Goal: Find specific page/section

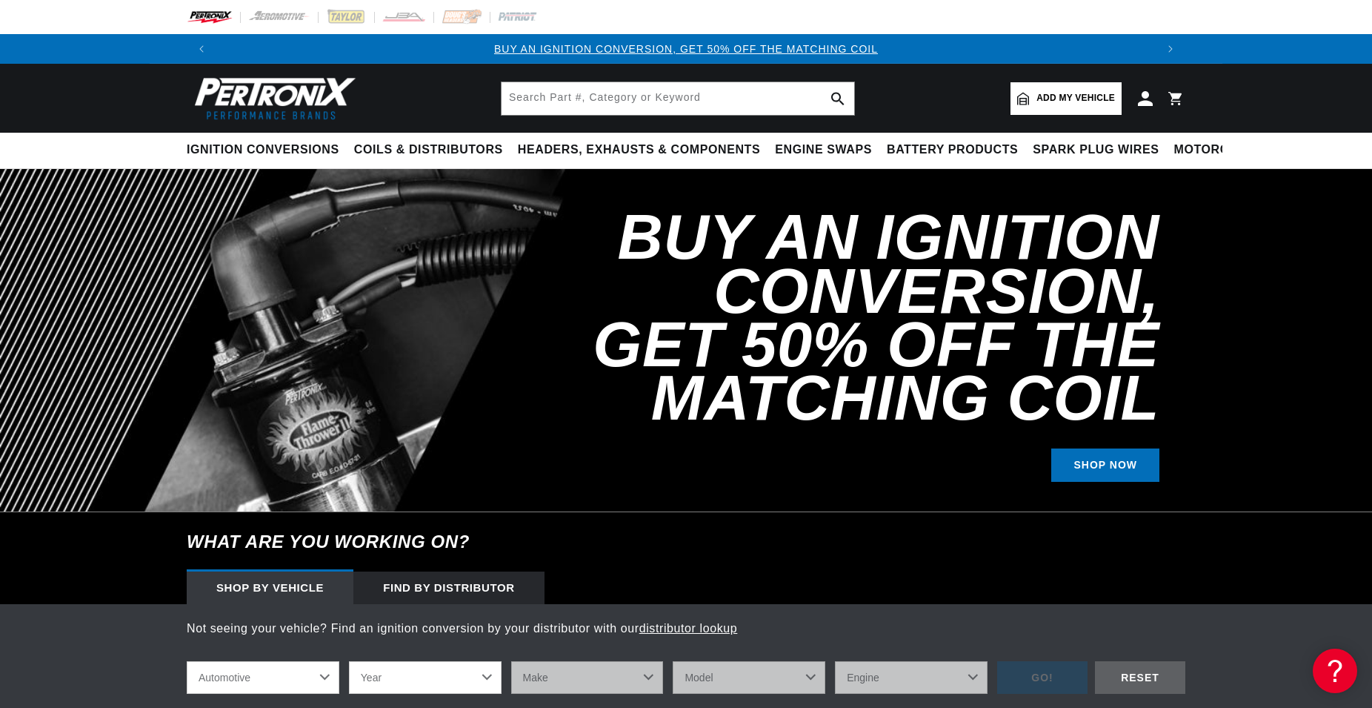
click at [1077, 106] on link "Add my vehicle" at bounding box center [1066, 98] width 111 height 33
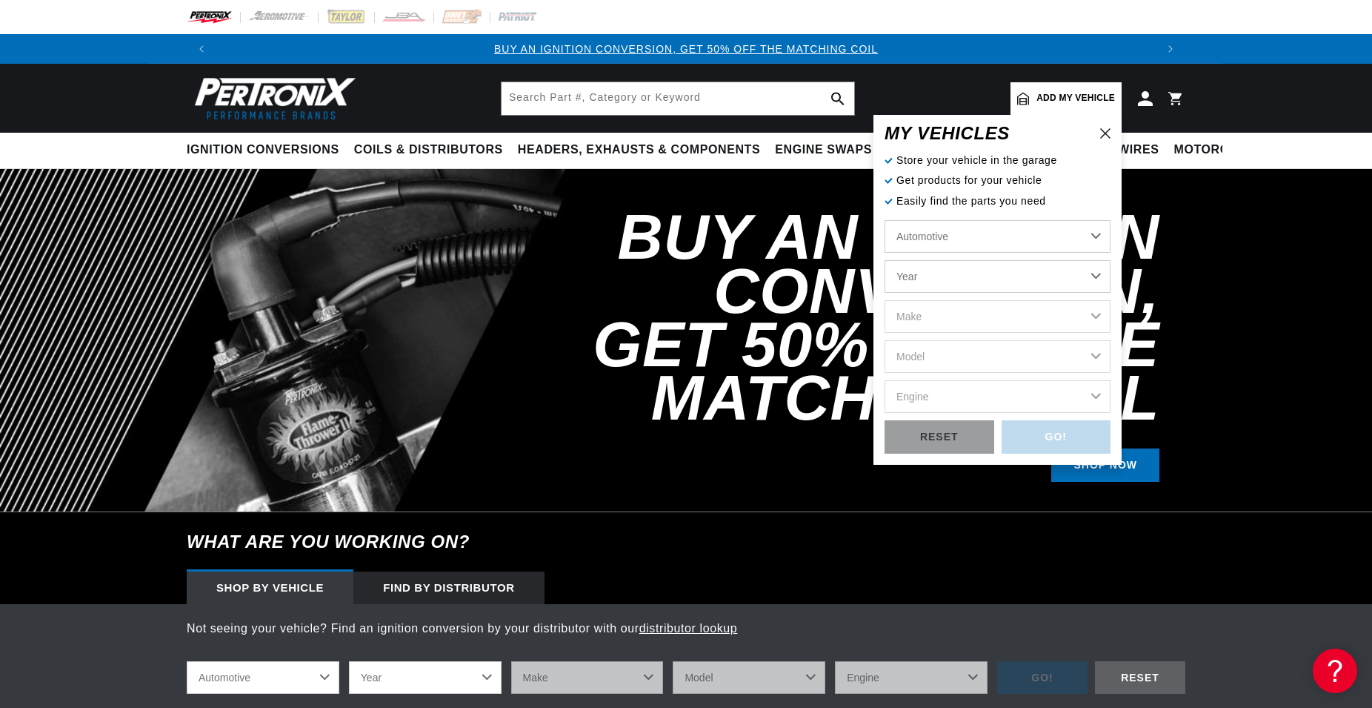
click at [885, 260] on select "Year 2022 2021 2020 2019 2018 2017 2016 2015 2014 2013 2012 2011 2010 2009 2008…" at bounding box center [998, 276] width 226 height 33
select select "1969"
click option "1969" at bounding box center [0, 0] width 0 height 0
select select "1969"
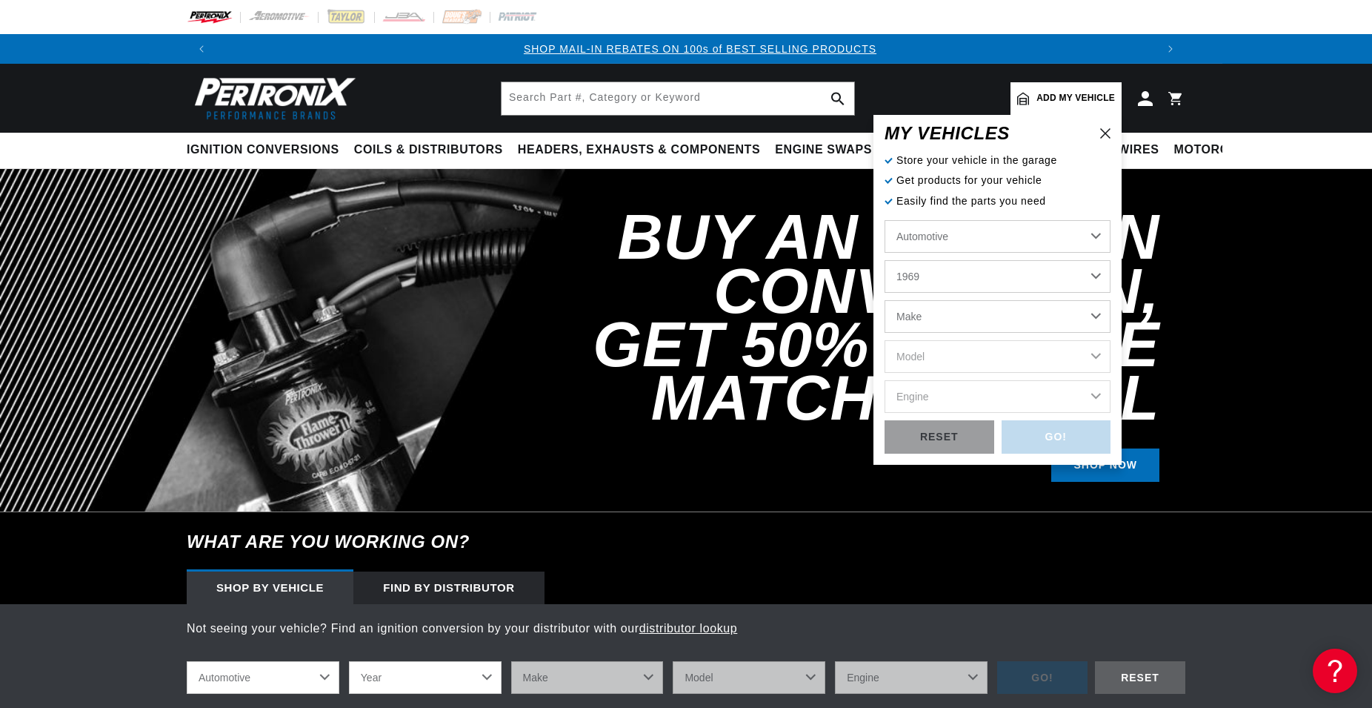
click at [885, 300] on select "Make Alfa Romeo American Motors Aston Martin Austin Austin Healey Avanti BMW Bu…" at bounding box center [998, 316] width 226 height 33
select select "MG"
click option "MG" at bounding box center [0, 0] width 0 height 0
select select "MG"
click at [885, 340] on select "Model MGB MGC Midget" at bounding box center [998, 356] width 226 height 33
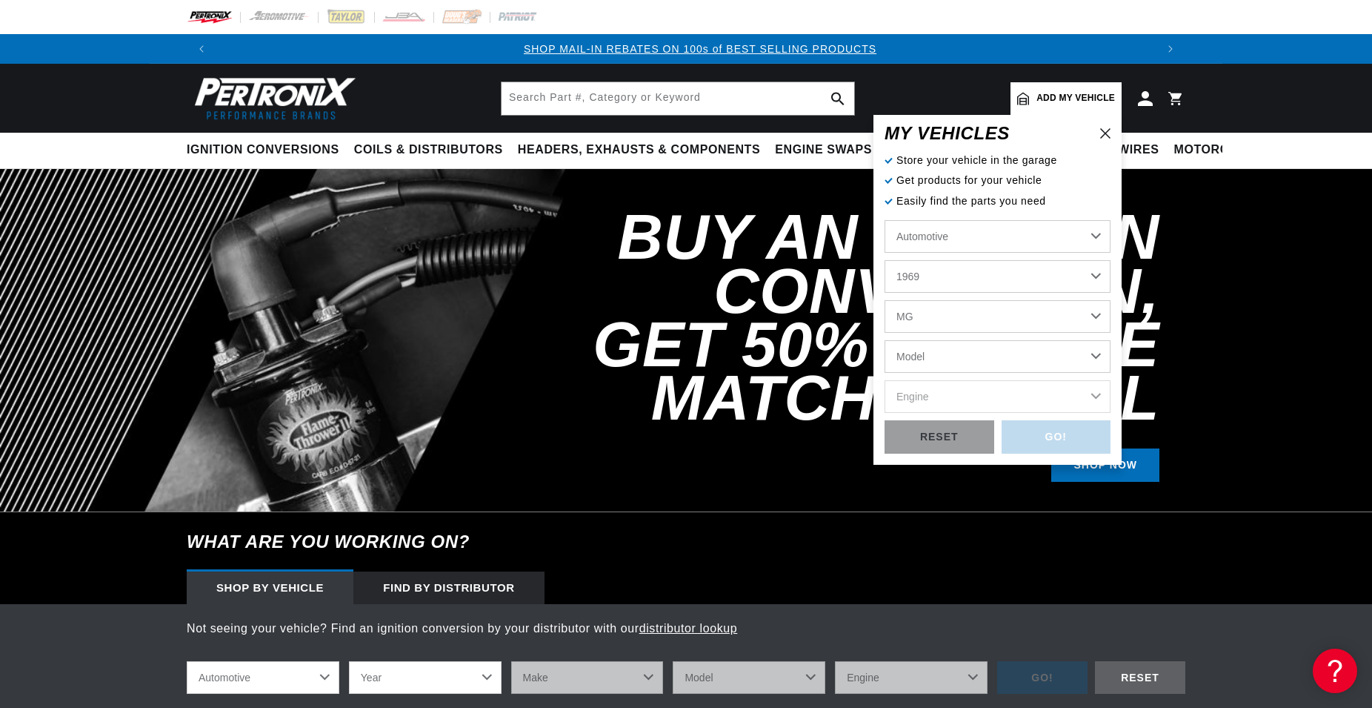
scroll to position [0, 1851]
select select "Midget"
click option "Midget" at bounding box center [0, 0] width 0 height 0
select select "Midget"
click at [885, 380] on select "Engine 1.1L 1.3L" at bounding box center [998, 396] width 226 height 33
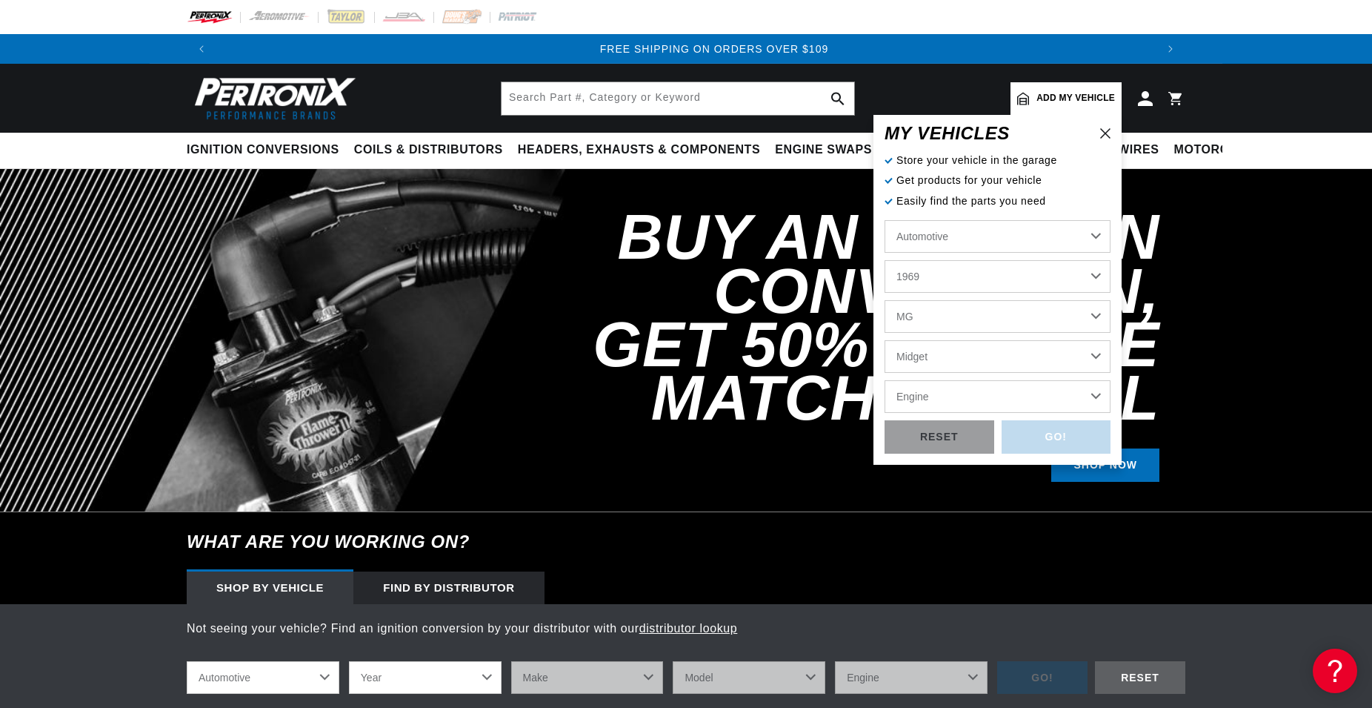
select select "1.1L"
click option "1.1L" at bounding box center [0, 0] width 0 height 0
select select "1.1L"
click at [1044, 424] on div "GO!" at bounding box center [1057, 436] width 110 height 33
select select "1969"
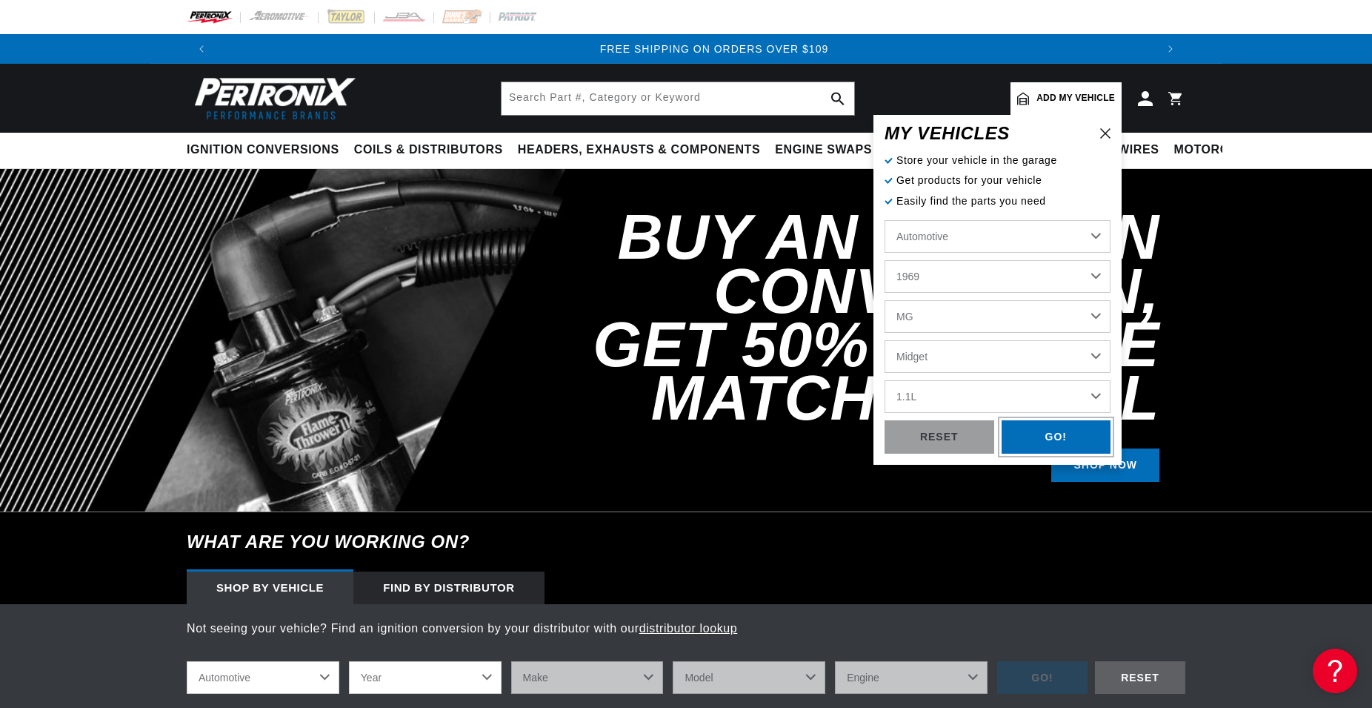
select select "MG"
select select "Midget"
select select "1.1L"
